Goal: Task Accomplishment & Management: Use online tool/utility

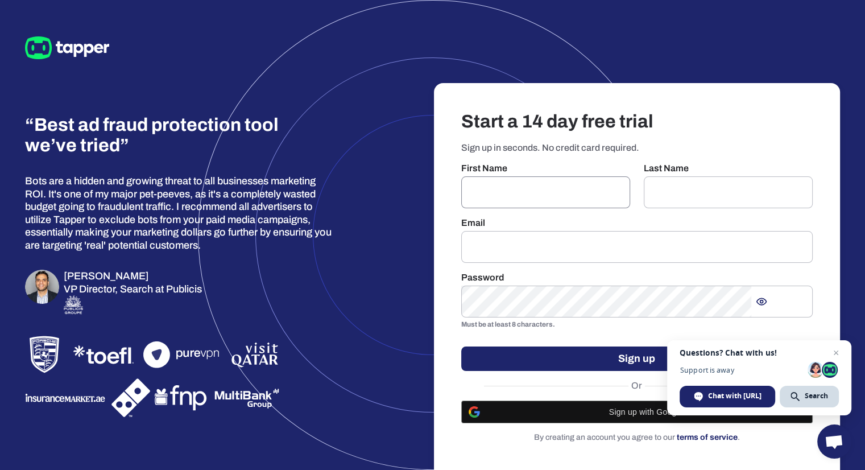
click at [549, 176] on input "text" at bounding box center [545, 192] width 169 height 32
type input "*******"
type input "******"
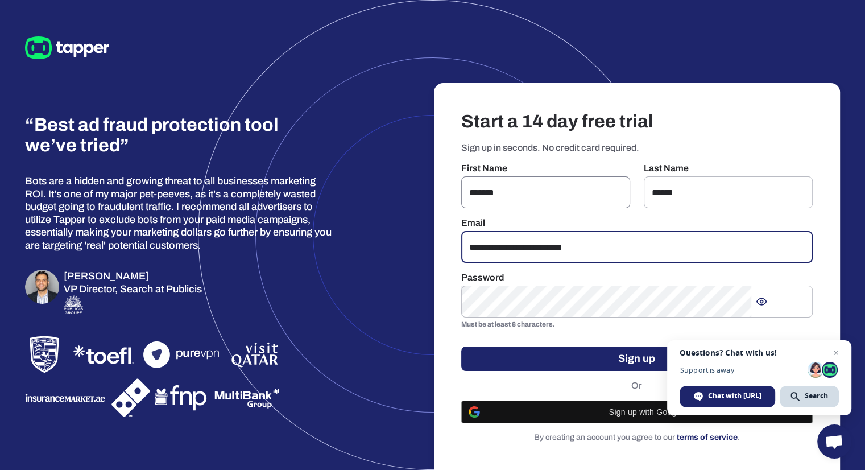
type input "**********"
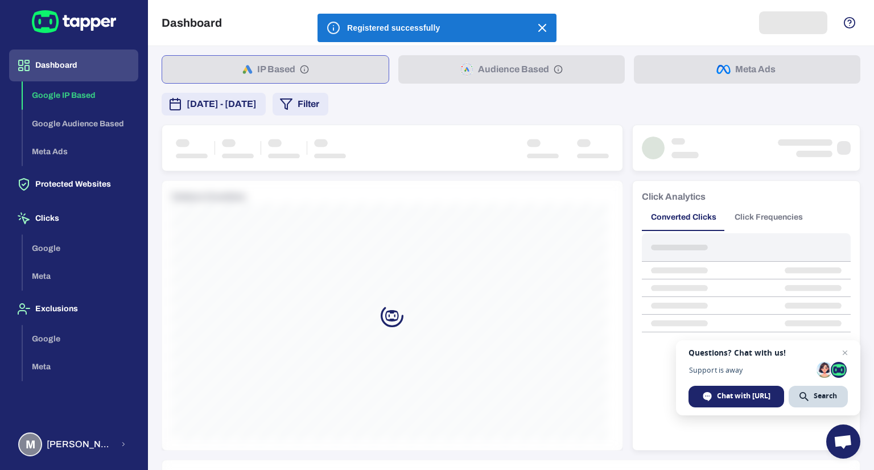
click at [545, 30] on icon "button" at bounding box center [542, 27] width 7 height 7
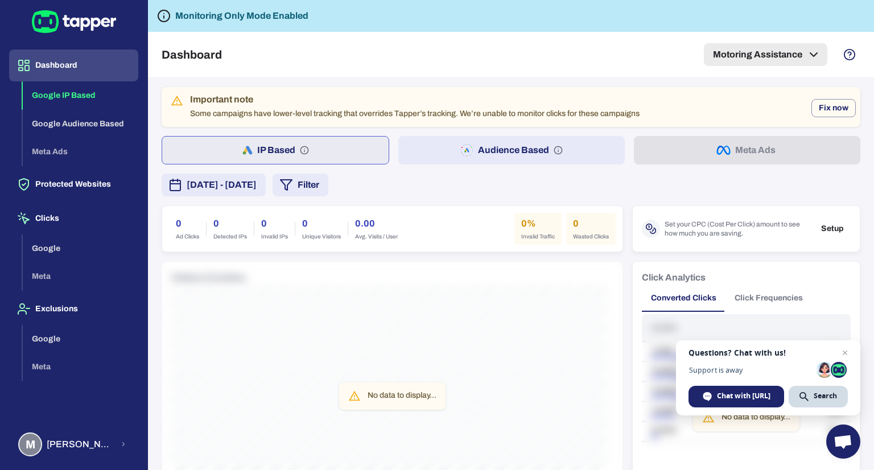
click at [748, 57] on button "Motoring Assistance" at bounding box center [765, 54] width 123 height 23
click at [600, 56] on div at bounding box center [437, 235] width 874 height 470
click at [79, 447] on span "Michael Murray" at bounding box center [80, 444] width 67 height 11
click at [176, 419] on button "Settings" at bounding box center [195, 410] width 93 height 27
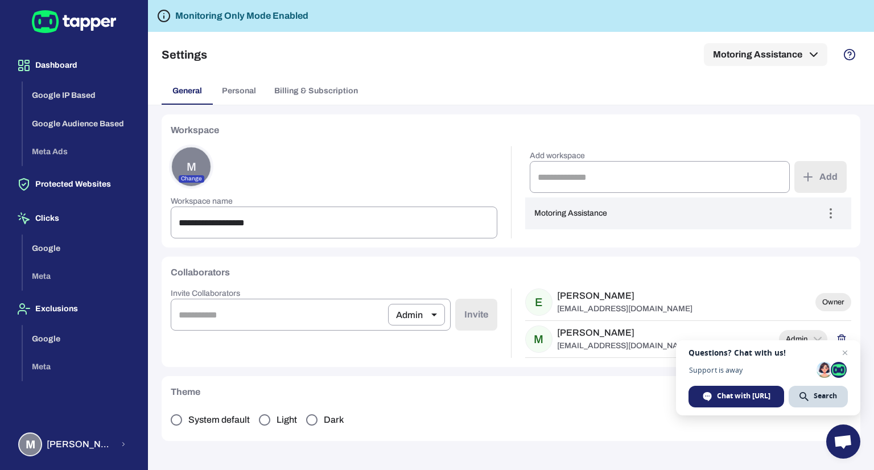
click at [865, 122] on div "**********" at bounding box center [511, 287] width 726 height 365
click at [52, 98] on button "Google IP Based" at bounding box center [81, 95] width 116 height 28
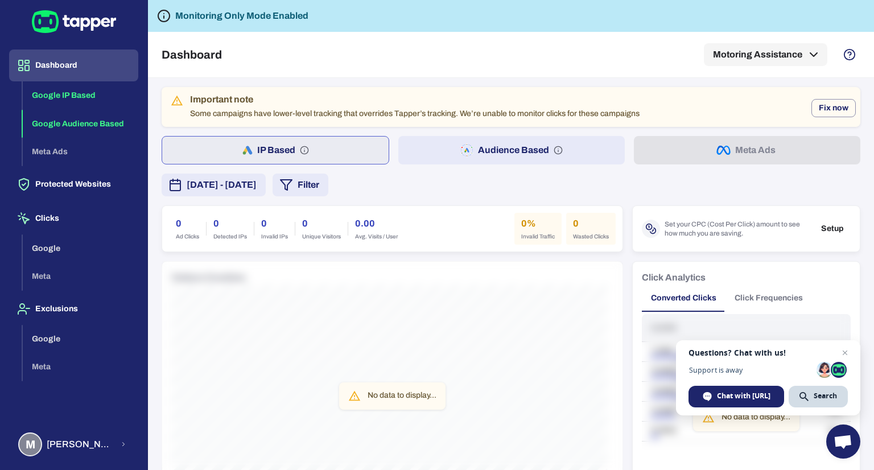
click at [68, 133] on button "Google Audience Based" at bounding box center [81, 124] width 116 height 28
click at [69, 151] on div "Google IP Based Google Audience Based Meta Ads" at bounding box center [81, 123] width 116 height 85
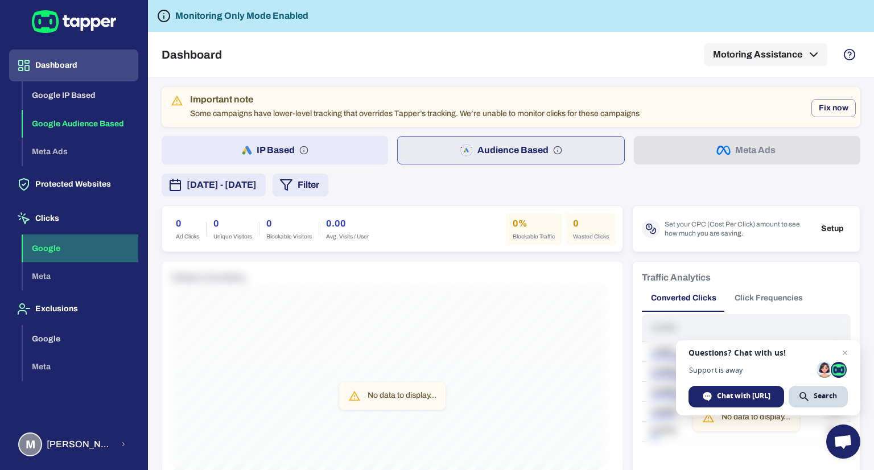
click at [64, 243] on button "Google" at bounding box center [81, 248] width 116 height 28
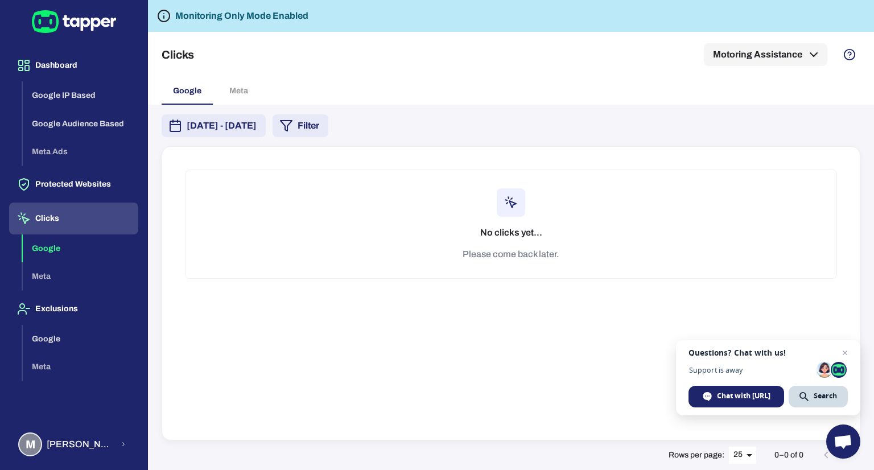
click at [77, 224] on button "Clicks" at bounding box center [73, 219] width 129 height 32
click at [81, 348] on button "Google" at bounding box center [81, 339] width 116 height 28
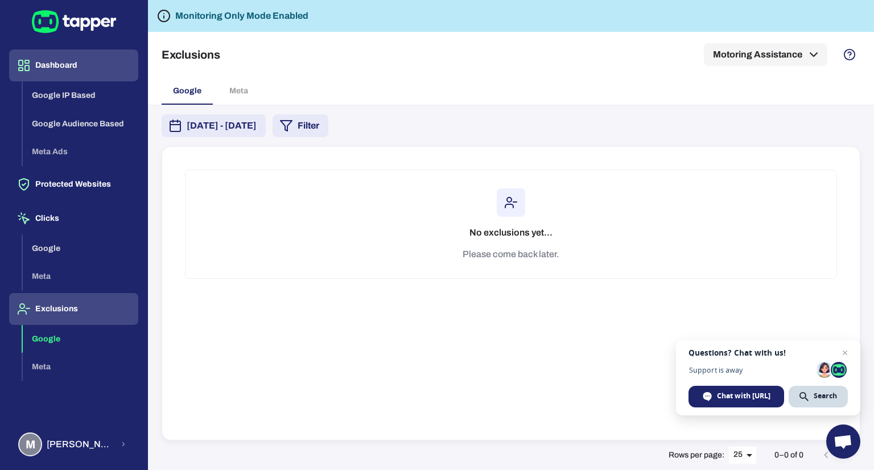
click at [57, 62] on button "Dashboard" at bounding box center [73, 66] width 129 height 32
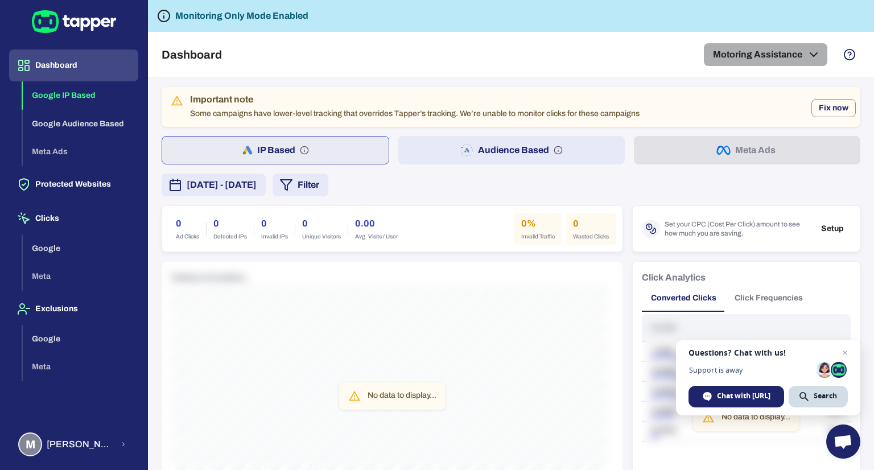
click at [791, 55] on button "Motoring Assistance" at bounding box center [765, 54] width 123 height 23
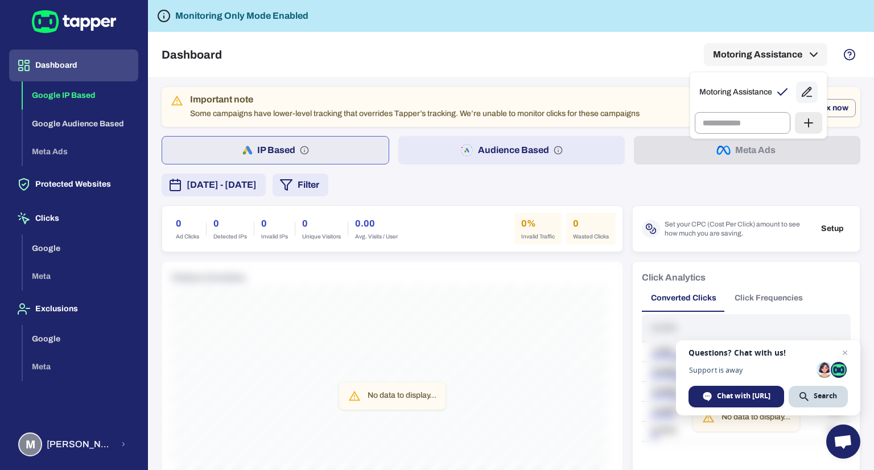
click at [630, 49] on div at bounding box center [437, 235] width 874 height 470
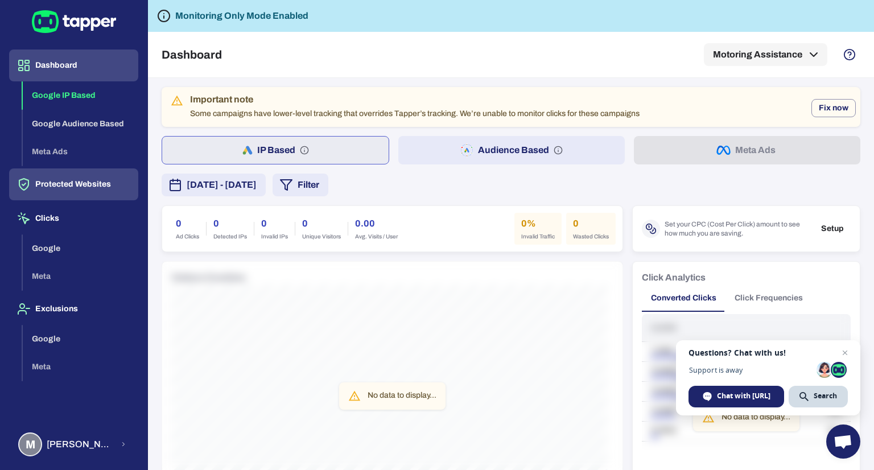
click at [92, 180] on button "Protected Websites" at bounding box center [73, 184] width 129 height 32
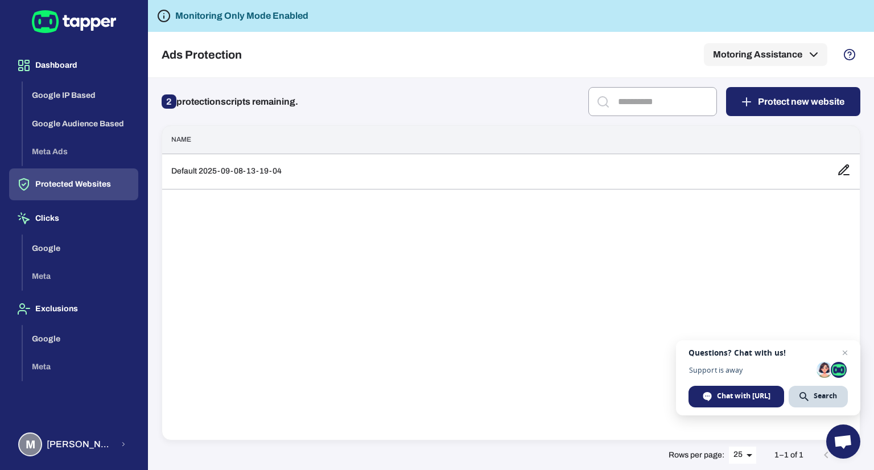
click at [191, 103] on p "2 protection scripts remaining." at bounding box center [230, 102] width 137 height 18
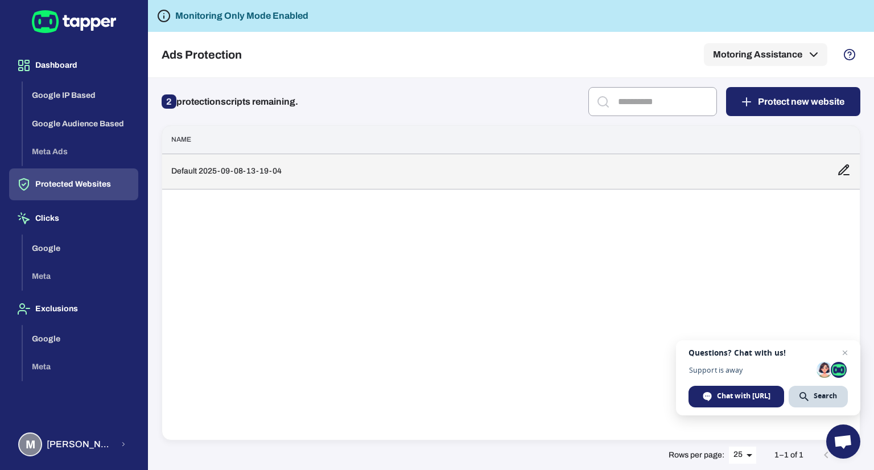
click at [253, 167] on td "Default 2025-09-08-13-19-04" at bounding box center [495, 171] width 666 height 35
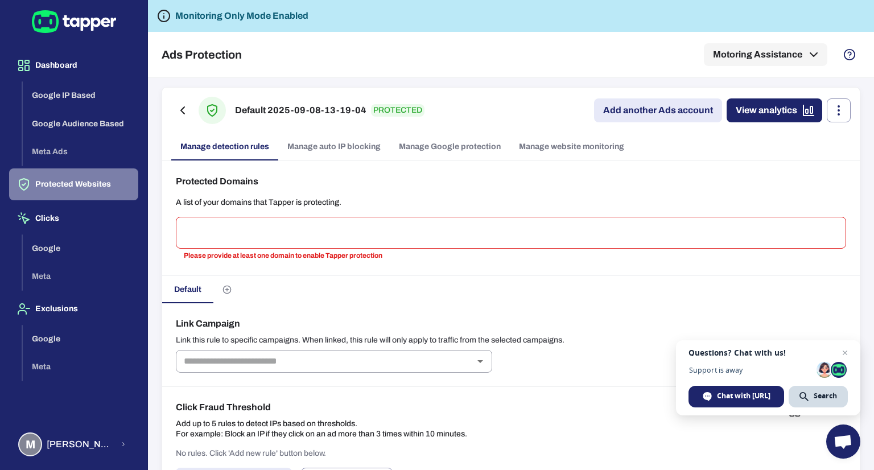
click at [92, 182] on button "Protected Websites" at bounding box center [73, 184] width 129 height 32
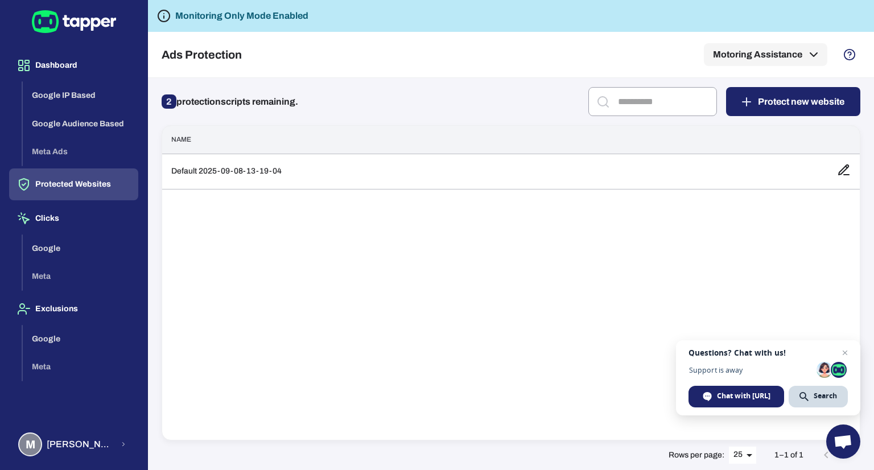
click at [826, 245] on div "Name Default 2025-09-08-13-19-04" at bounding box center [511, 282] width 699 height 315
click at [98, 176] on button "Protected Websites" at bounding box center [73, 184] width 129 height 32
click at [109, 171] on button "Protected Websites" at bounding box center [73, 184] width 129 height 32
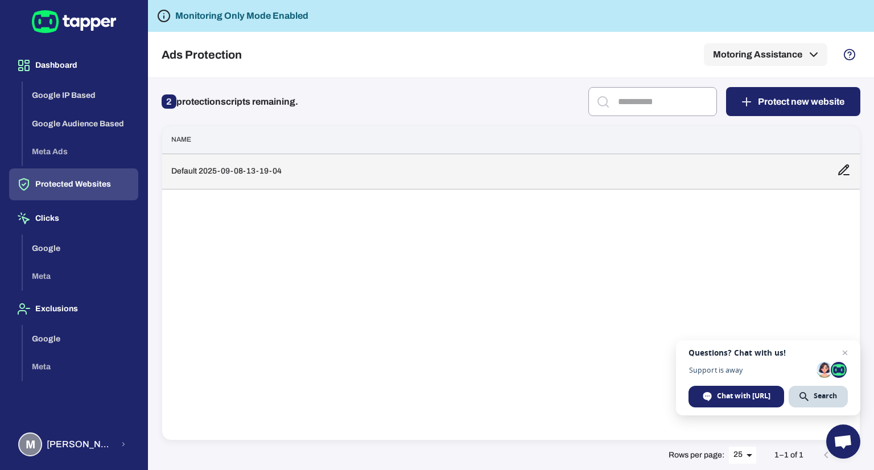
click at [327, 170] on td "Default 2025-09-08-13-19-04" at bounding box center [495, 171] width 666 height 35
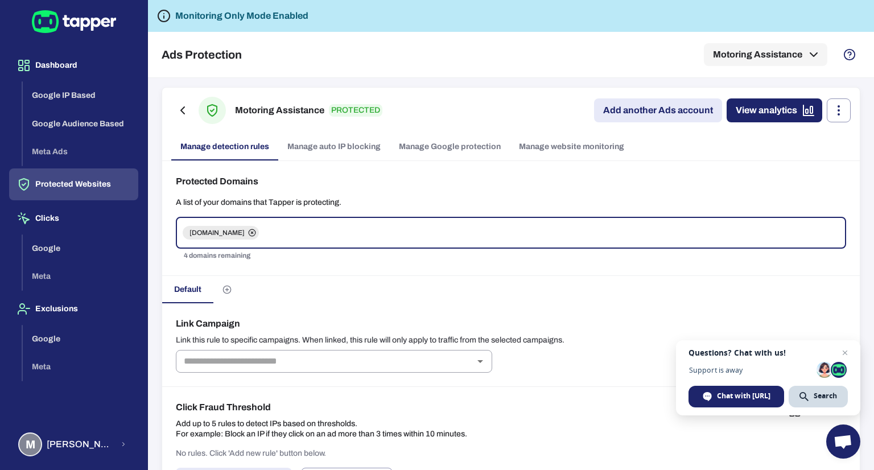
click at [545, 149] on link "Manage website monitoring" at bounding box center [571, 146] width 123 height 27
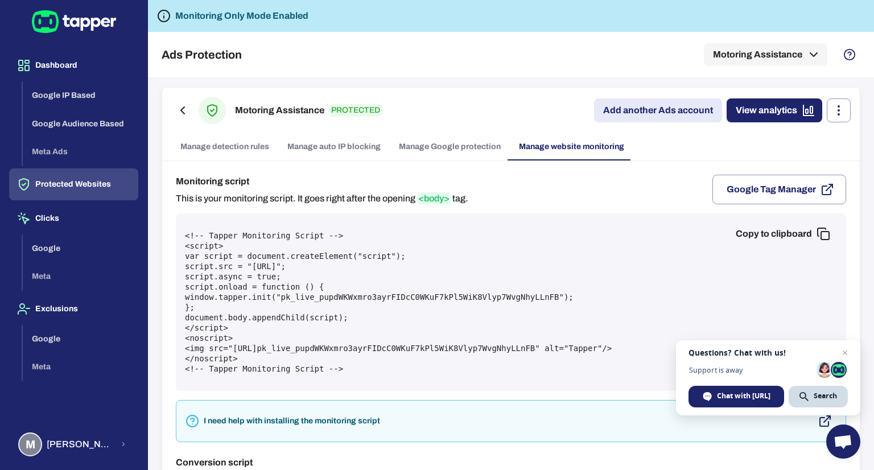
click at [470, 150] on link "Manage Google protection" at bounding box center [450, 146] width 120 height 27
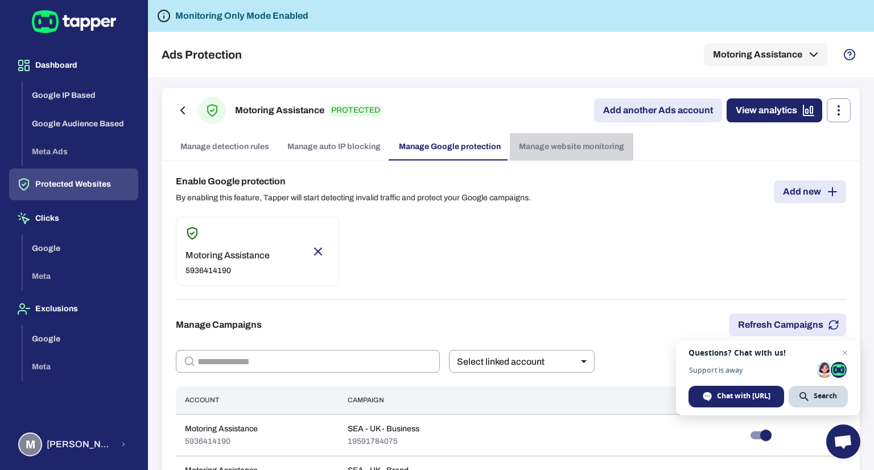
click at [534, 146] on link "Manage website monitoring" at bounding box center [571, 146] width 123 height 27
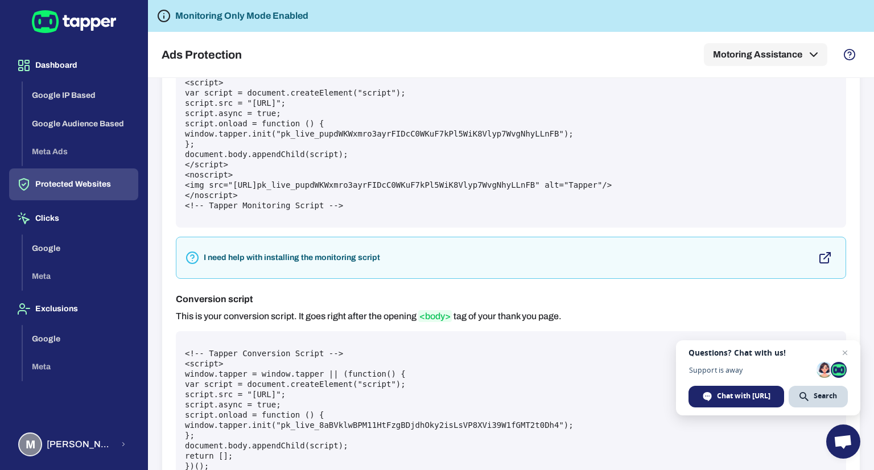
scroll to position [235, 0]
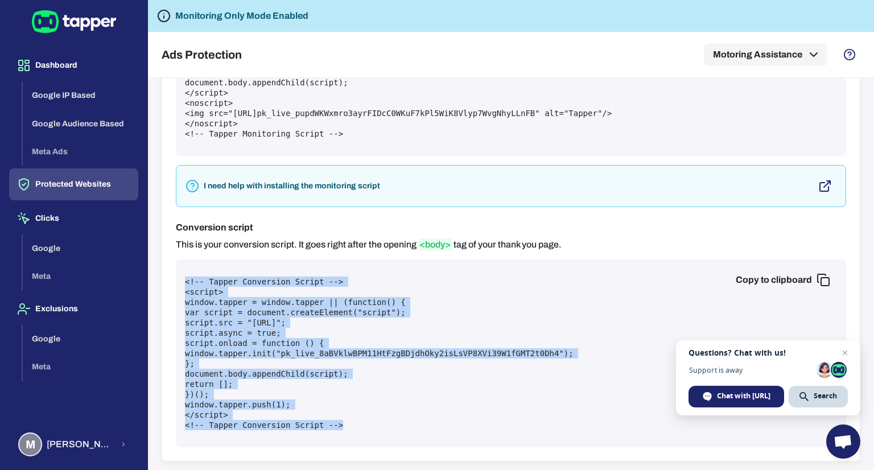
drag, startPoint x: 184, startPoint y: 284, endPoint x: 374, endPoint y: 420, distance: 233.2
click at [374, 420] on div "Copy to clipboard <!-- Tapper Conversion Script --> <script> window.tapper = wi…" at bounding box center [511, 353] width 670 height 188
click at [374, 420] on pre "<!-- Tapper Conversion Script --> <script> window.tapper = window.tapper || (fu…" at bounding box center [511, 354] width 652 height 154
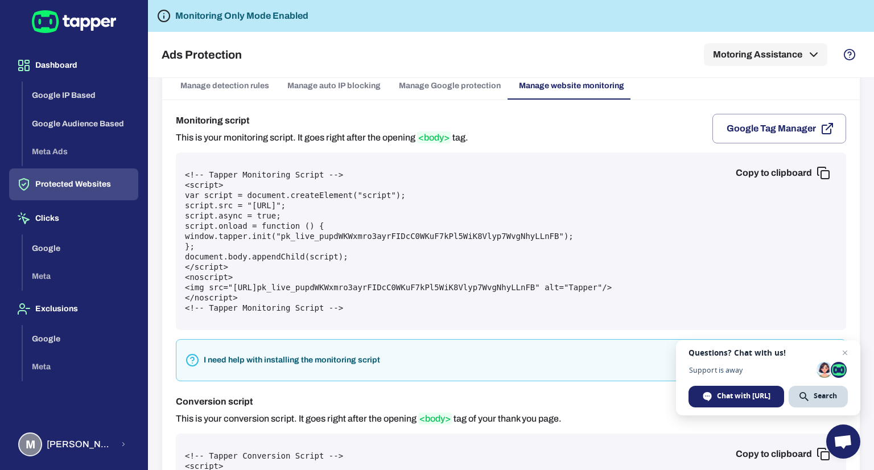
scroll to position [0, 0]
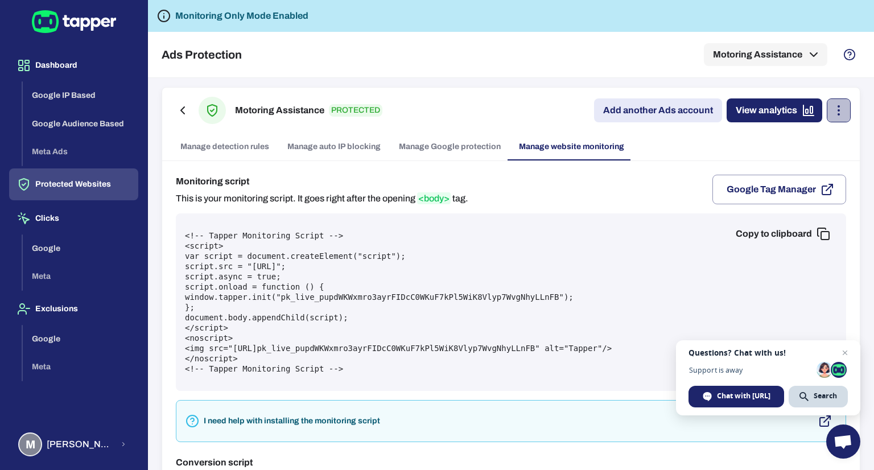
click at [833, 115] on icon "button" at bounding box center [839, 111] width 14 height 14
click at [686, 158] on div at bounding box center [437, 235] width 874 height 470
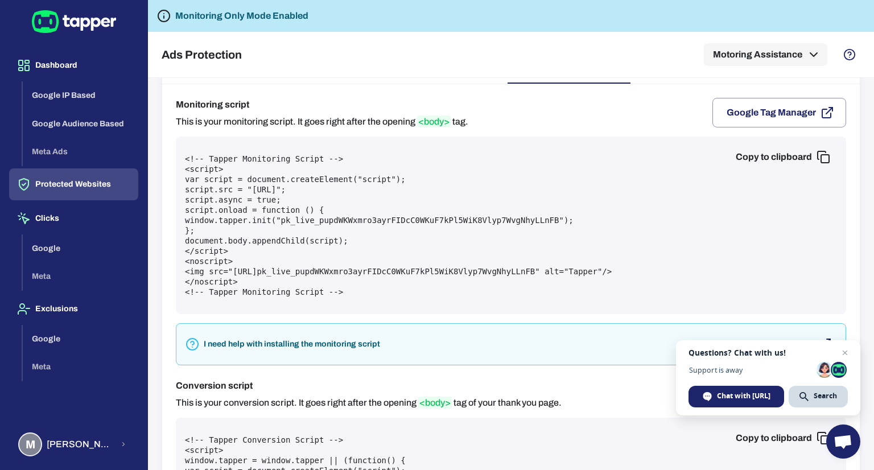
scroll to position [153, 0]
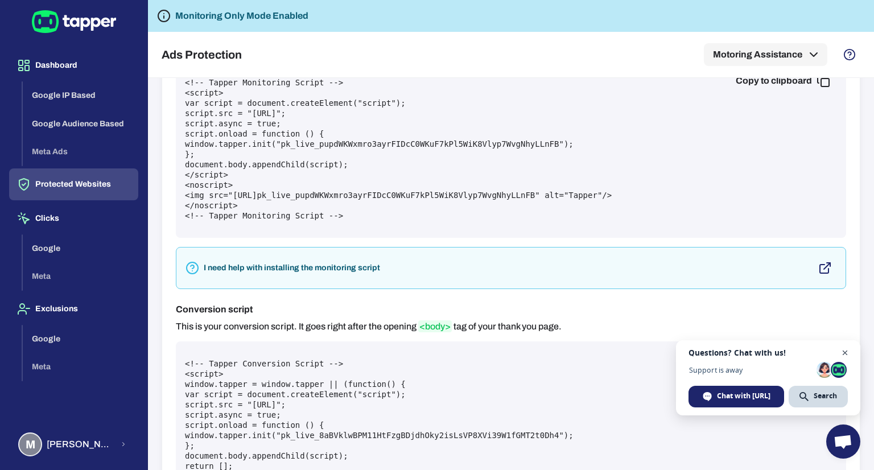
click at [844, 350] on span "Close chat" at bounding box center [845, 353] width 14 height 14
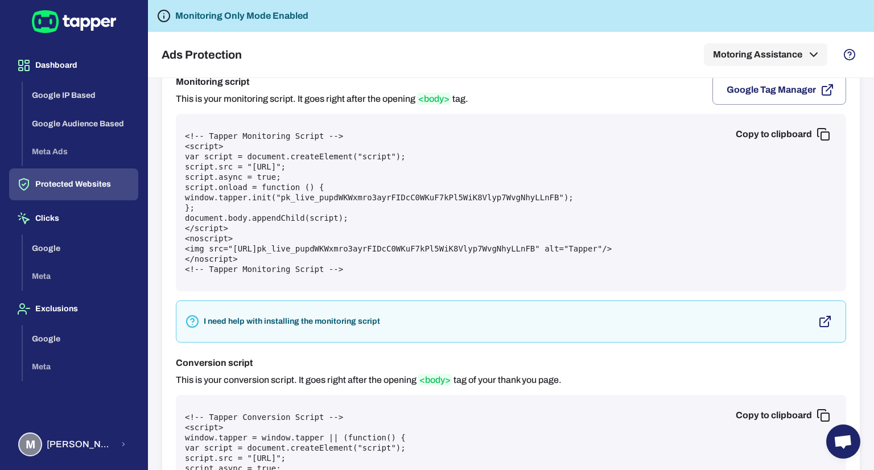
scroll to position [100, 0]
